Goal: Task Accomplishment & Management: Manage account settings

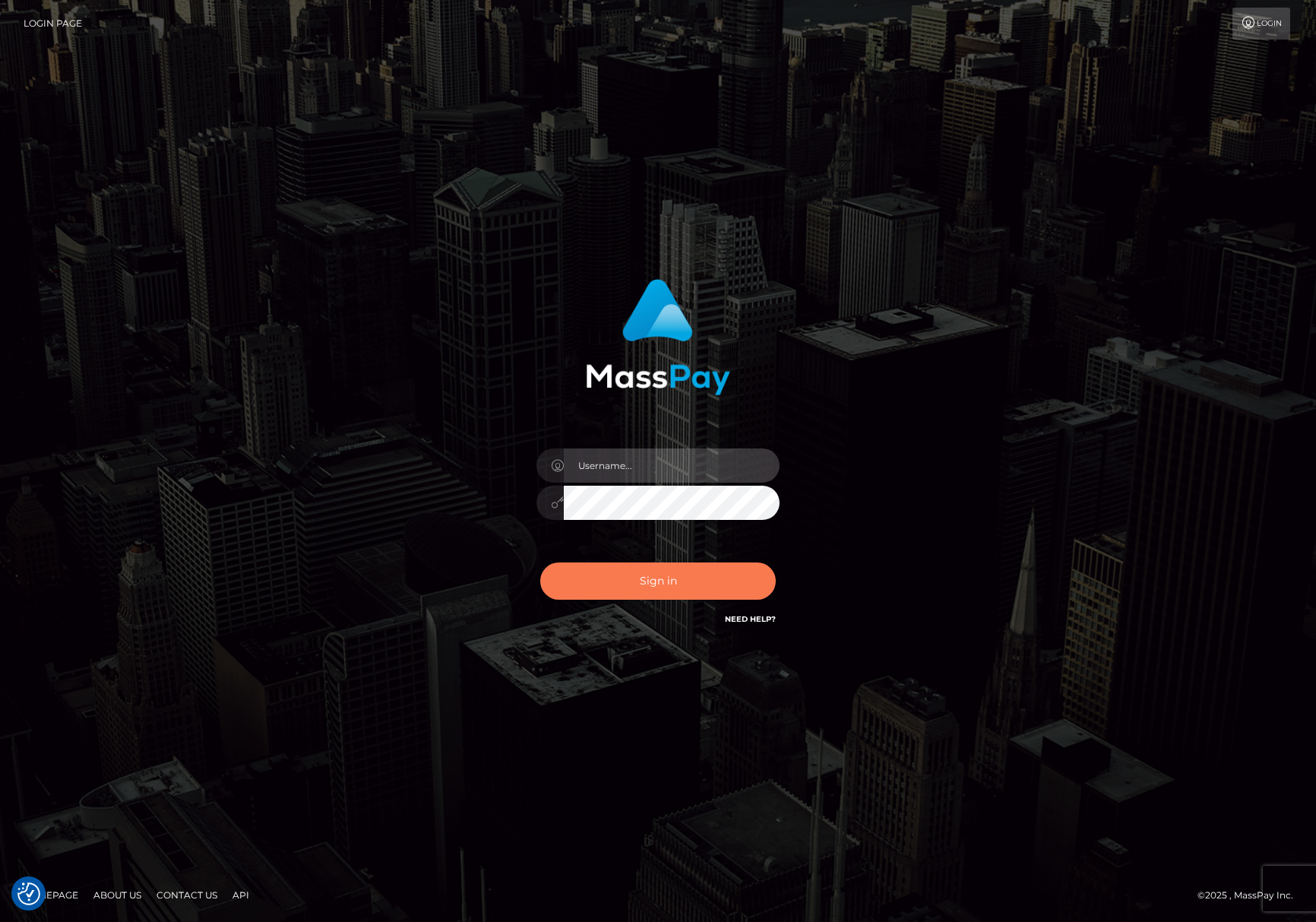
type input "Joyce.Silversocial"
click at [666, 576] on button "Sign in" at bounding box center [658, 581] width 236 height 37
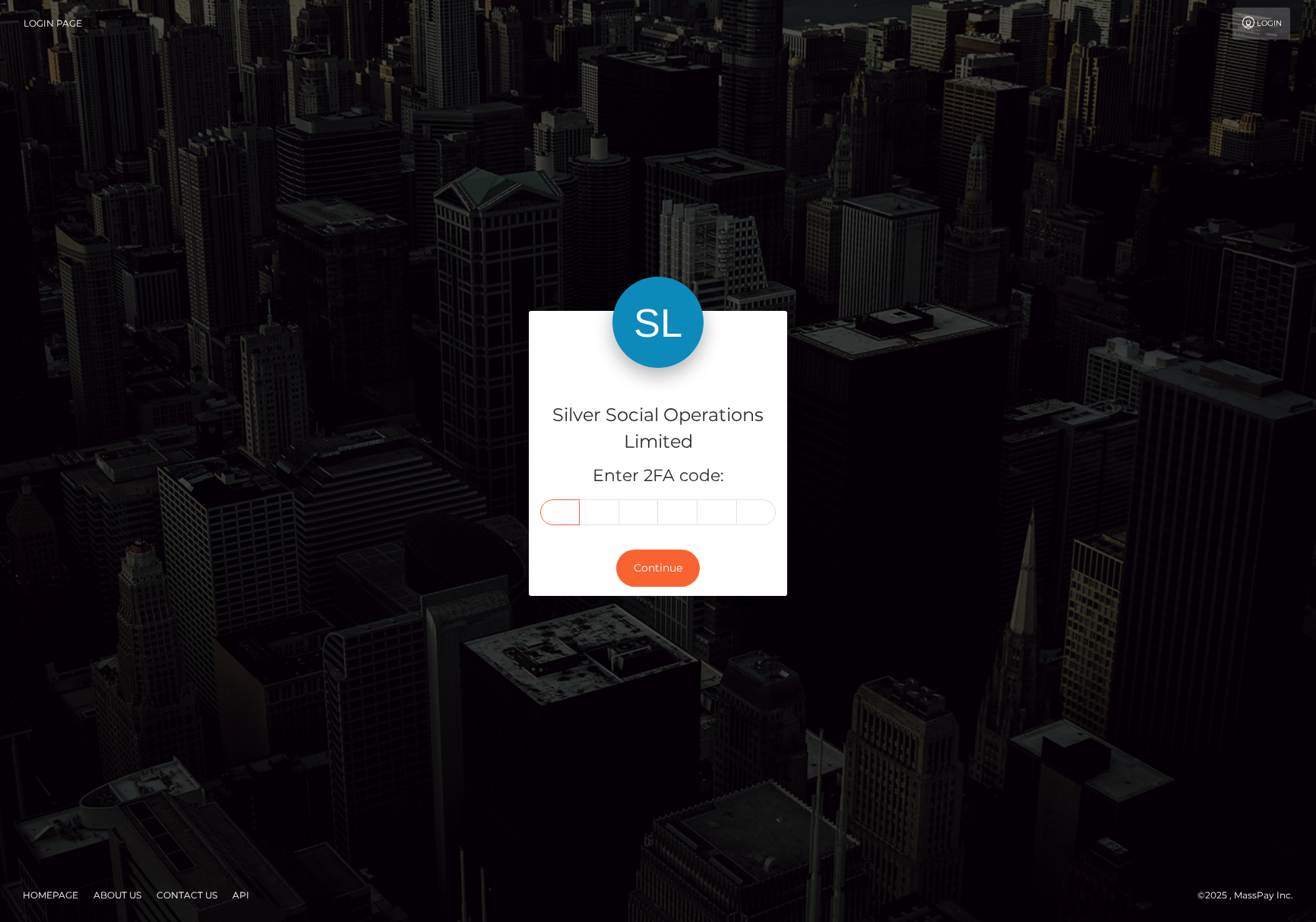
click at [572, 500] on input "text" at bounding box center [560, 512] width 40 height 25
click at [560, 509] on input "text" at bounding box center [560, 512] width 40 height 25
type input "5"
type input "7"
type input "2"
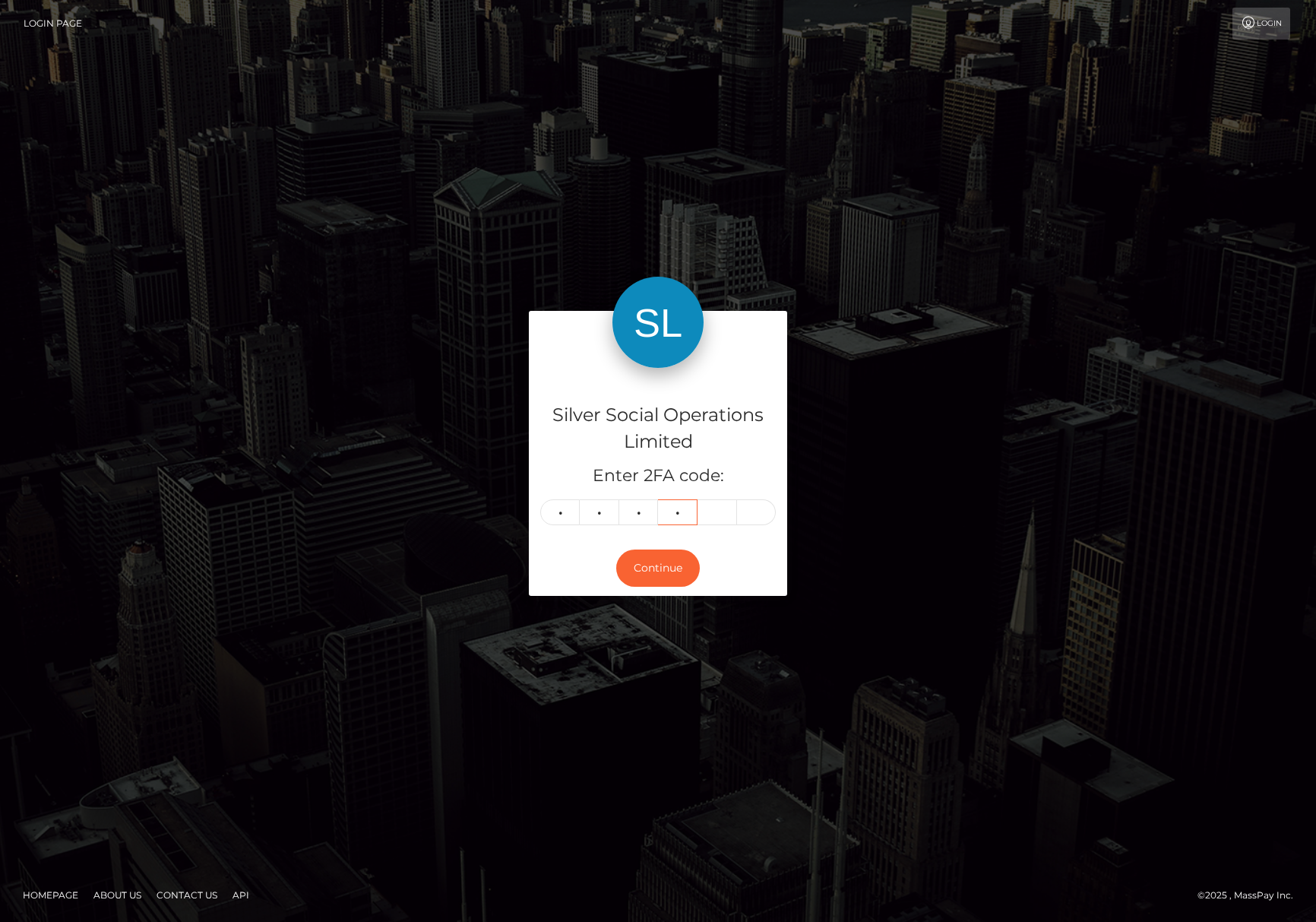
type input "2"
type input "4"
type input "2"
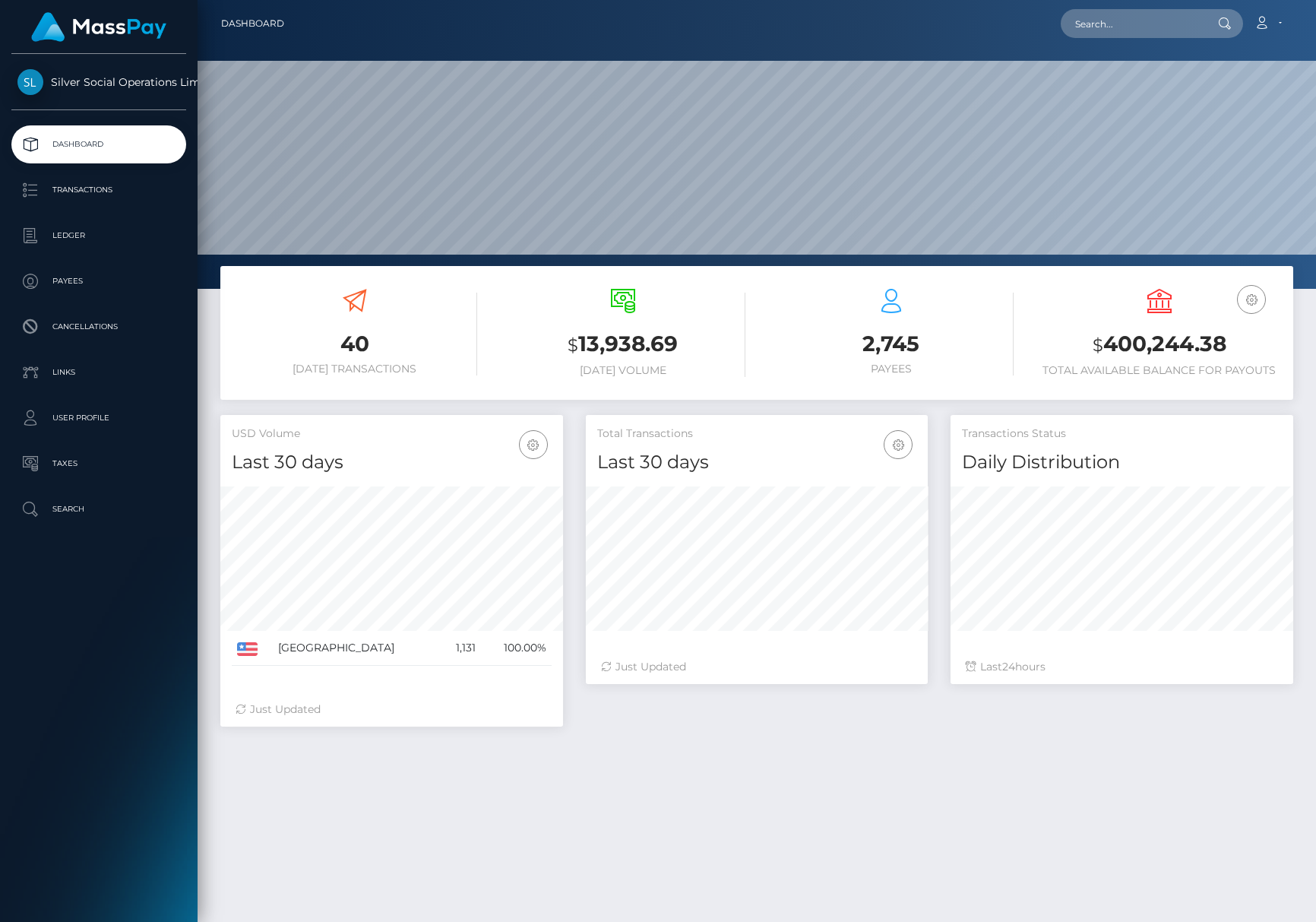
scroll to position [269, 342]
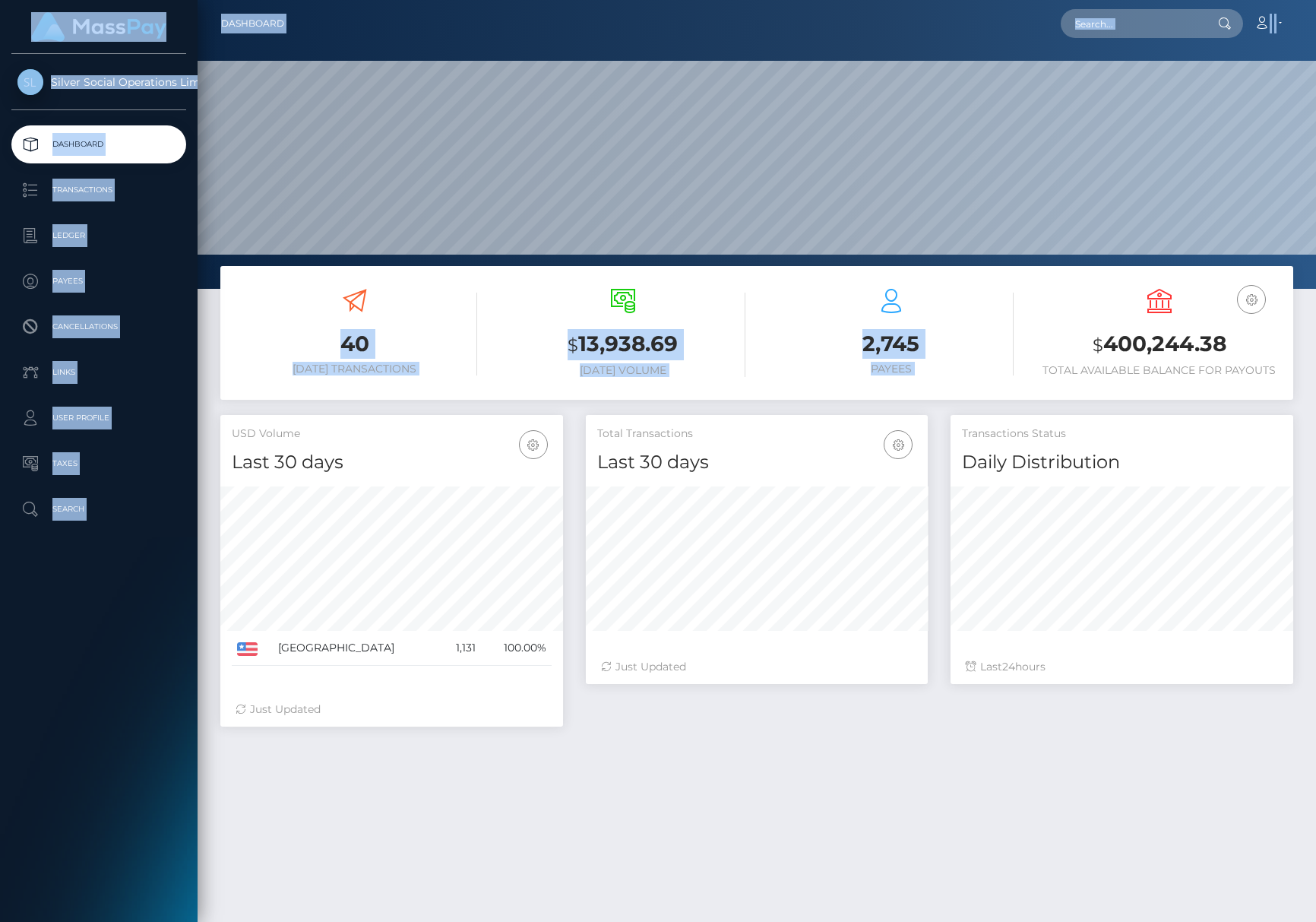
drag, startPoint x: 1062, startPoint y: 347, endPoint x: 1347, endPoint y: 348, distance: 285.0
click at [1300, 348] on html "Silver Social Operations Limited Dashboard Transactions Ledger Payees Cancellat…" at bounding box center [658, 461] width 1316 height 922
click at [1068, 341] on h3 "$ 400,244.38" at bounding box center [1158, 344] width 245 height 31
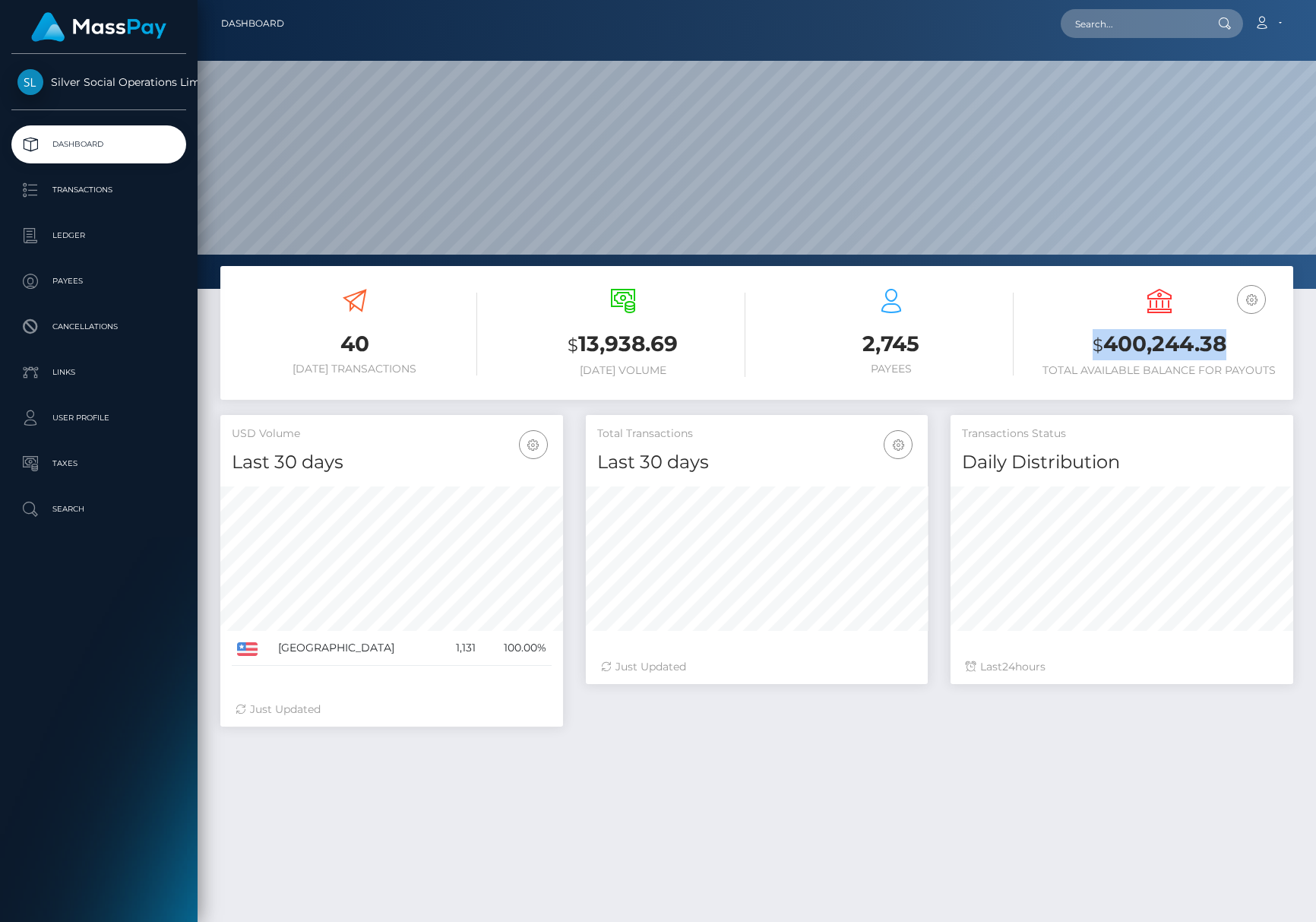
drag, startPoint x: 1085, startPoint y: 349, endPoint x: 1254, endPoint y: 350, distance: 169.0
click at [1254, 350] on h3 "$ 400,244.38" at bounding box center [1158, 344] width 245 height 31
copy h3 "$ 400,244.38"
